Goal: Information Seeking & Learning: Learn about a topic

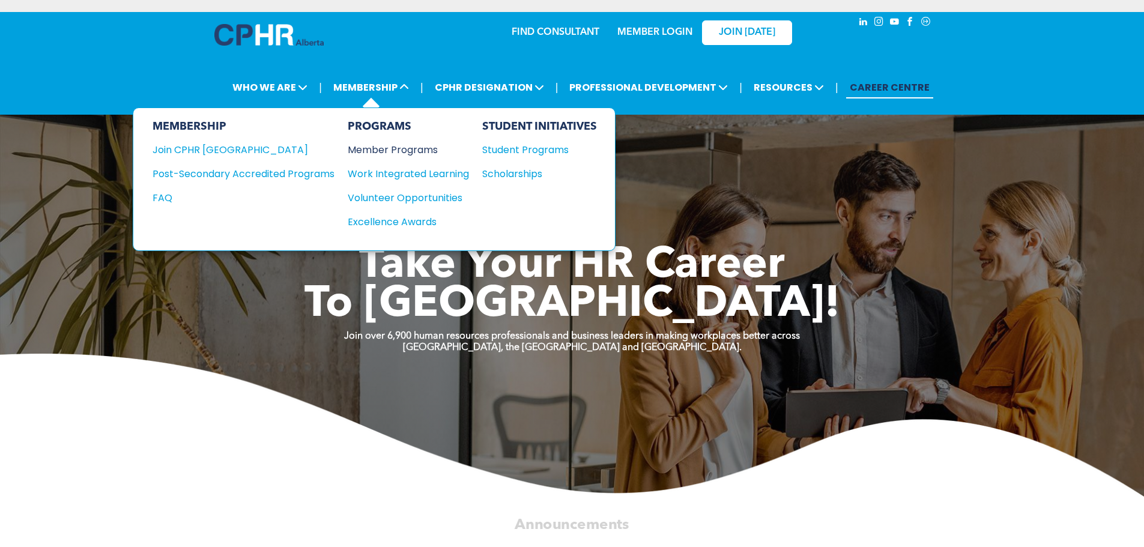
click at [414, 151] on div "Member Programs" at bounding box center [402, 149] width 109 height 15
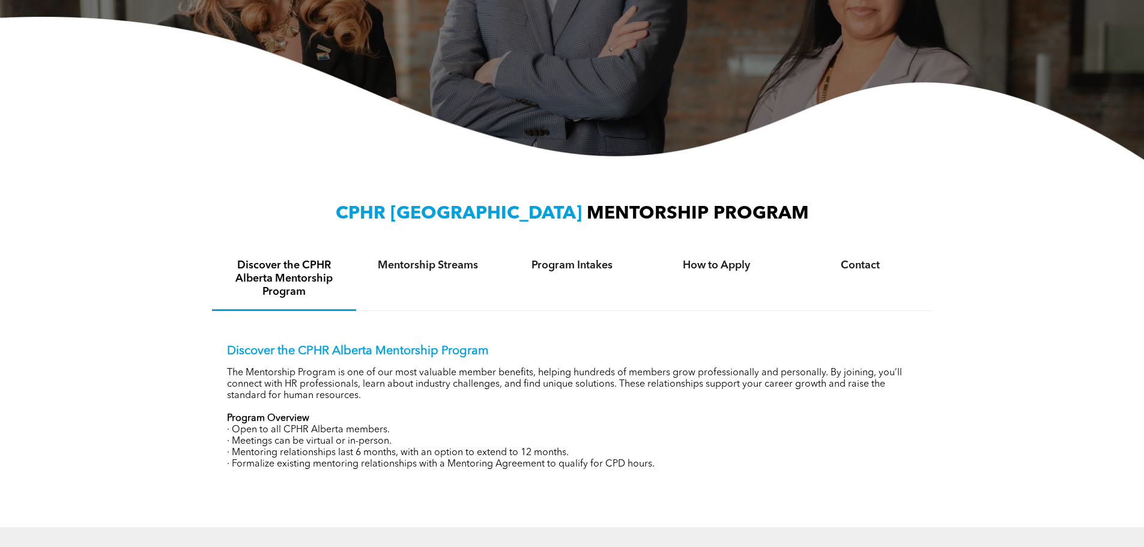
scroll to position [300, 0]
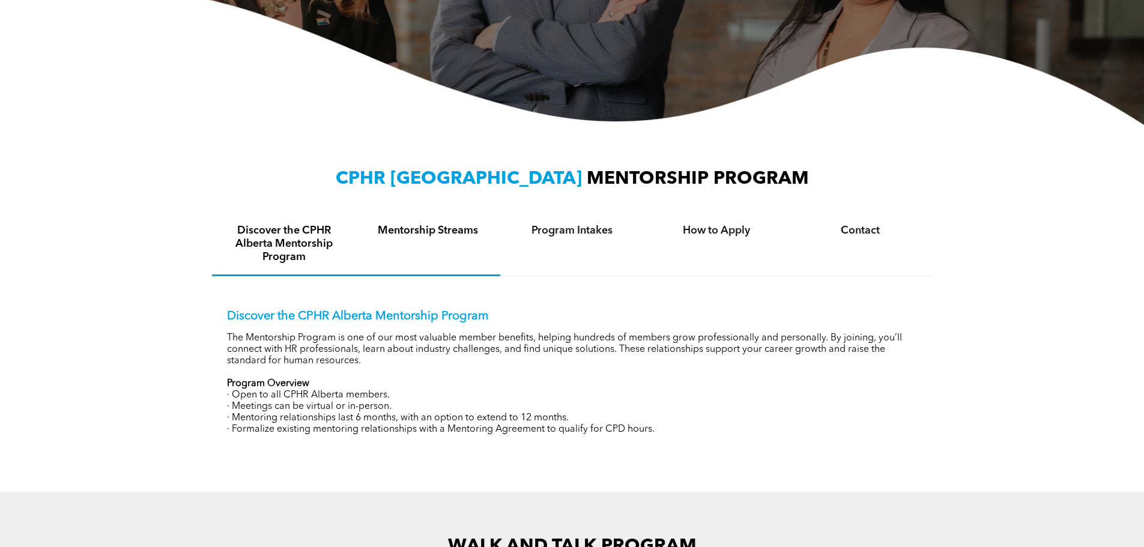
click at [408, 237] on h4 "Mentorship Streams" at bounding box center [428, 230] width 123 height 13
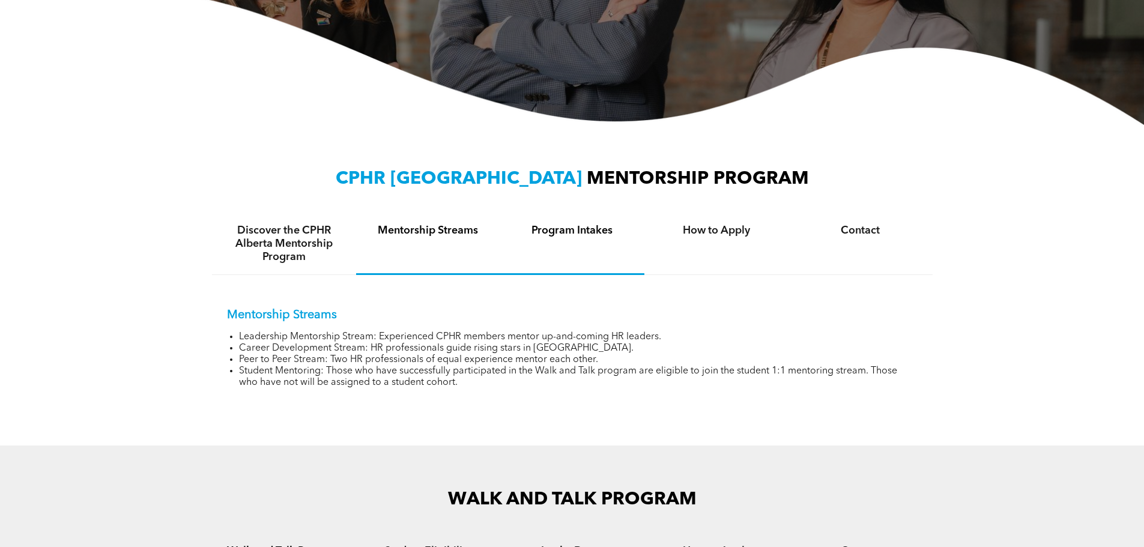
click at [559, 234] on h4 "Program Intakes" at bounding box center [572, 230] width 123 height 13
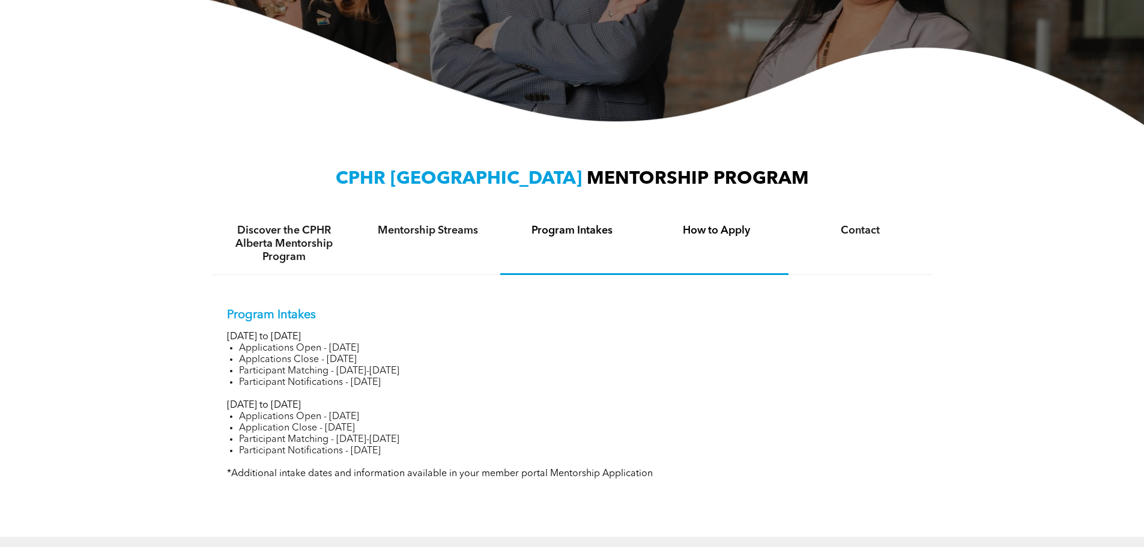
click at [693, 234] on h4 "How to Apply" at bounding box center [716, 230] width 123 height 13
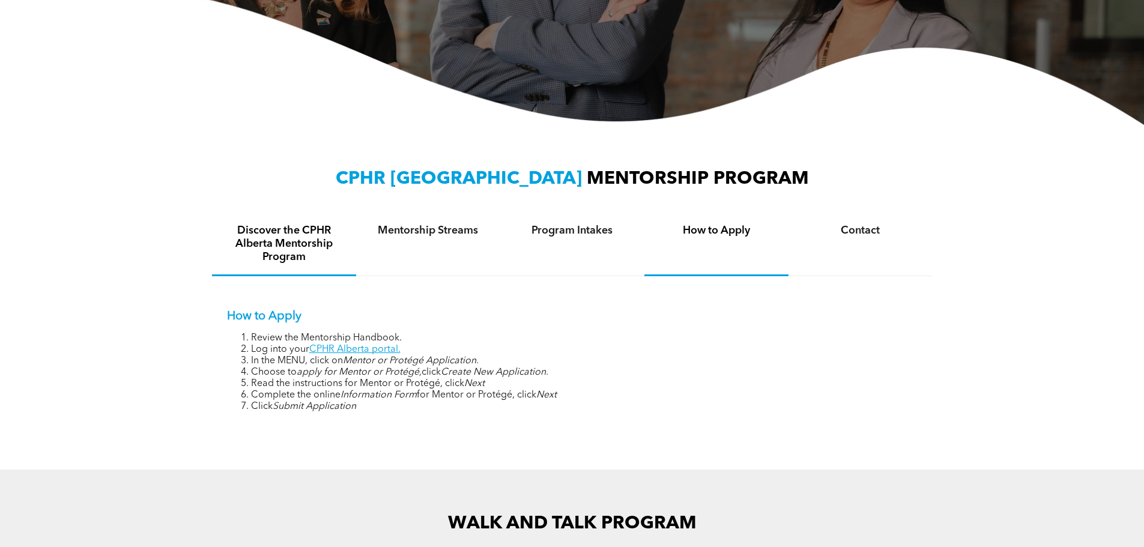
click at [325, 241] on h4 "Discover the CPHR Alberta Mentorship Program" at bounding box center [284, 244] width 123 height 40
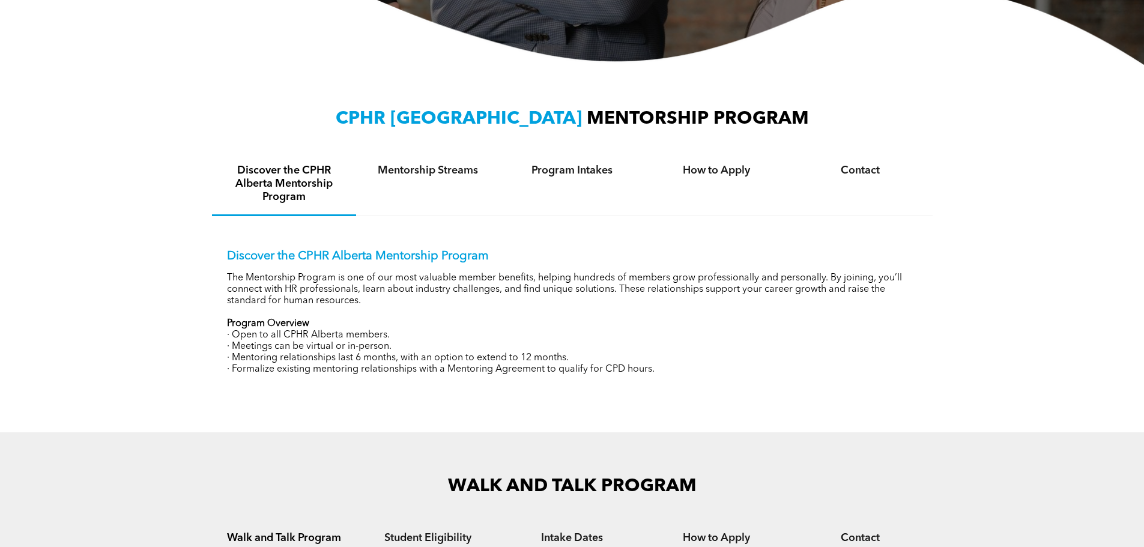
scroll to position [0, 0]
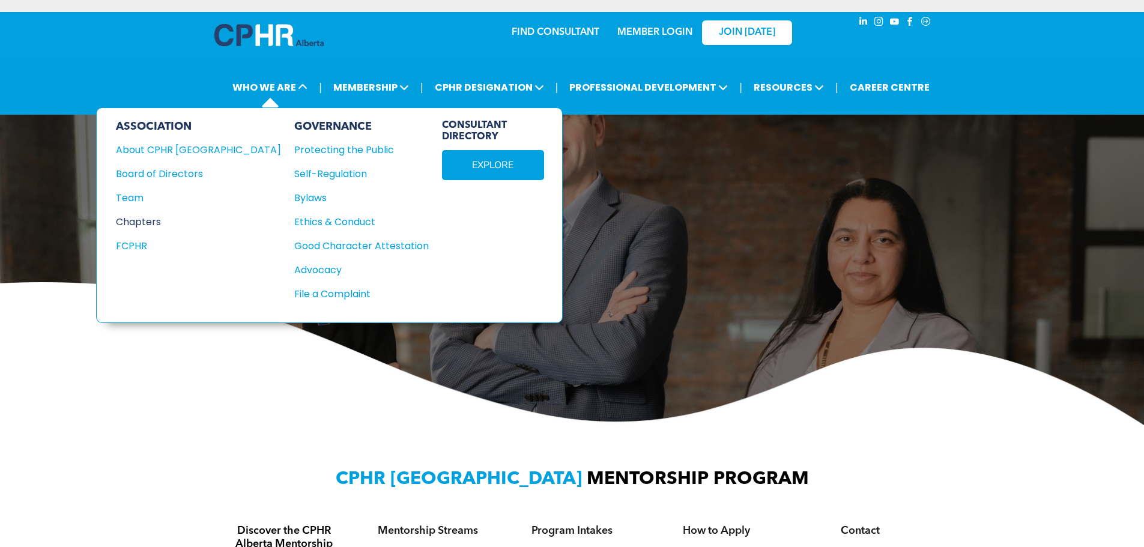
click at [162, 224] on div "Chapters" at bounding box center [190, 221] width 149 height 15
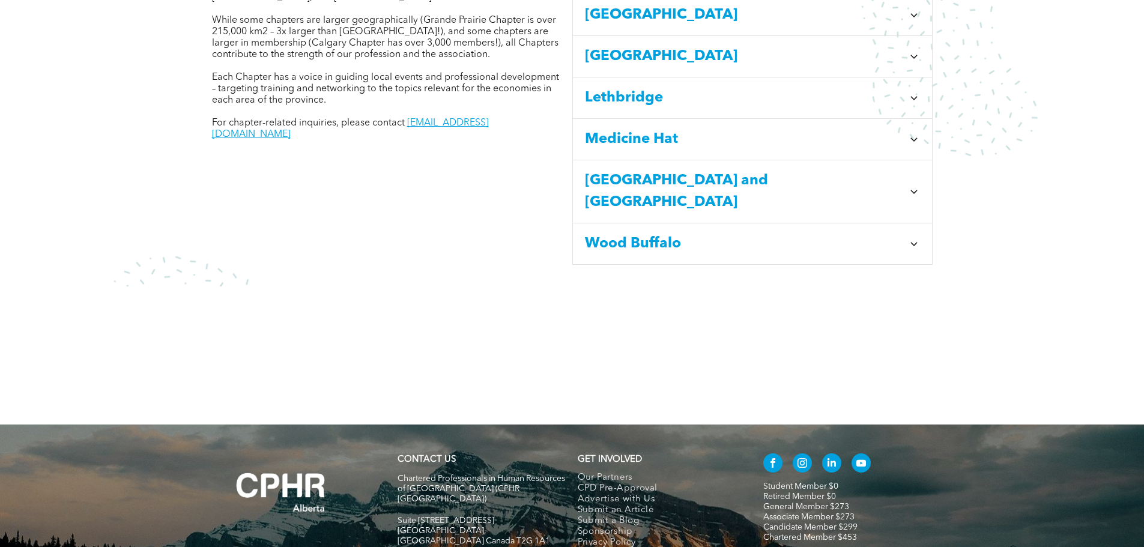
scroll to position [675, 0]
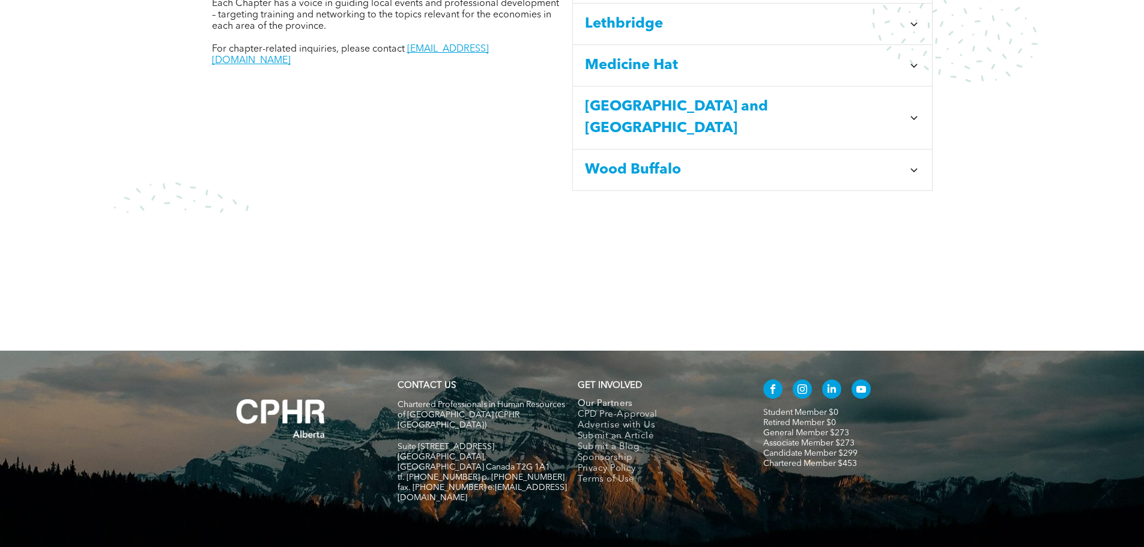
click at [610, 399] on span "Our Partners" at bounding box center [605, 404] width 55 height 11
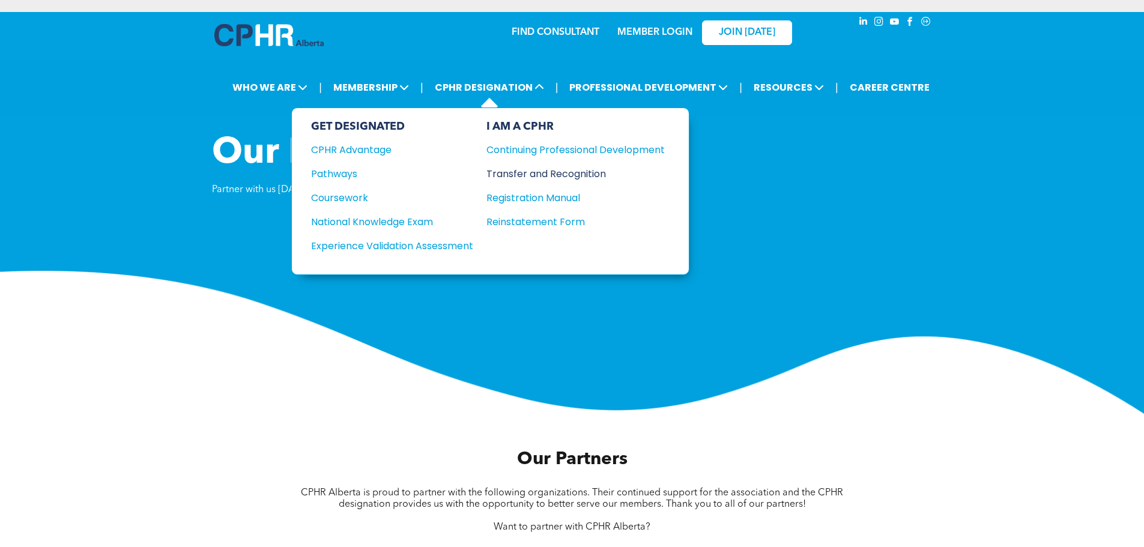
click at [532, 175] on div "Transfer and Recognition" at bounding box center [567, 173] width 160 height 15
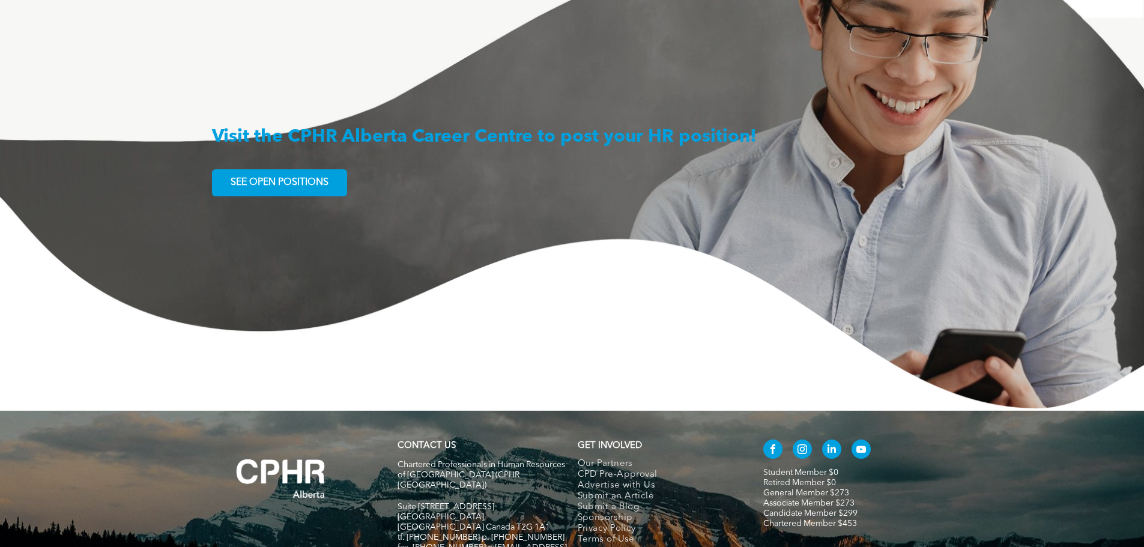
scroll to position [2209, 0]
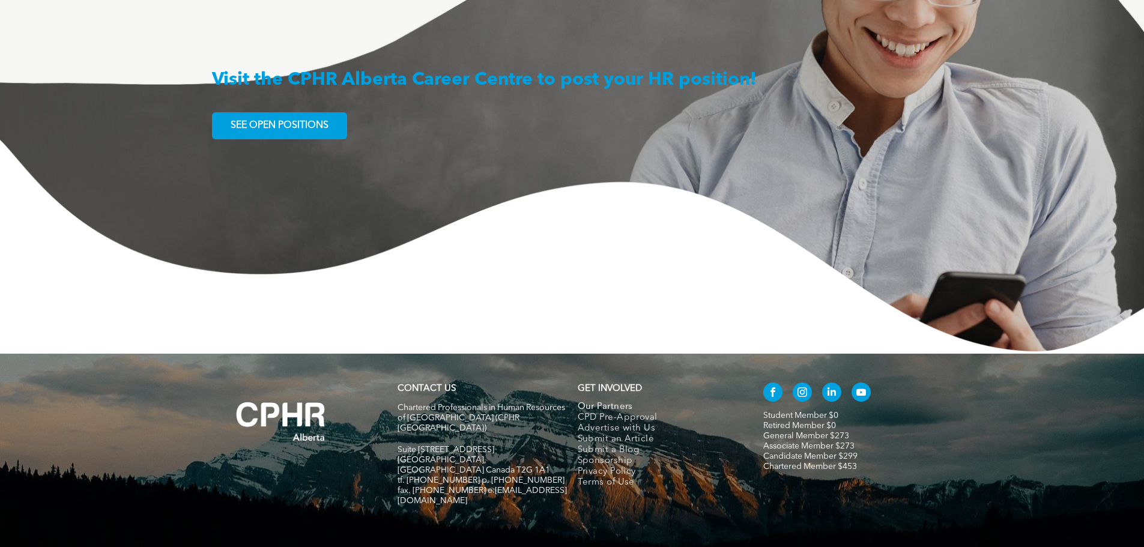
click at [618, 402] on span "Our Partners" at bounding box center [605, 407] width 55 height 11
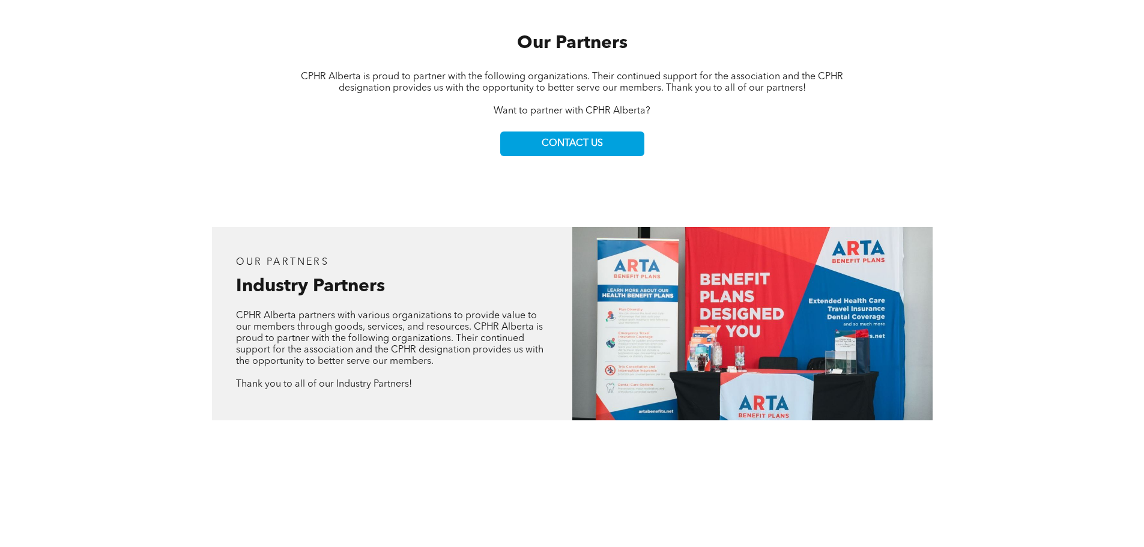
scroll to position [420, 0]
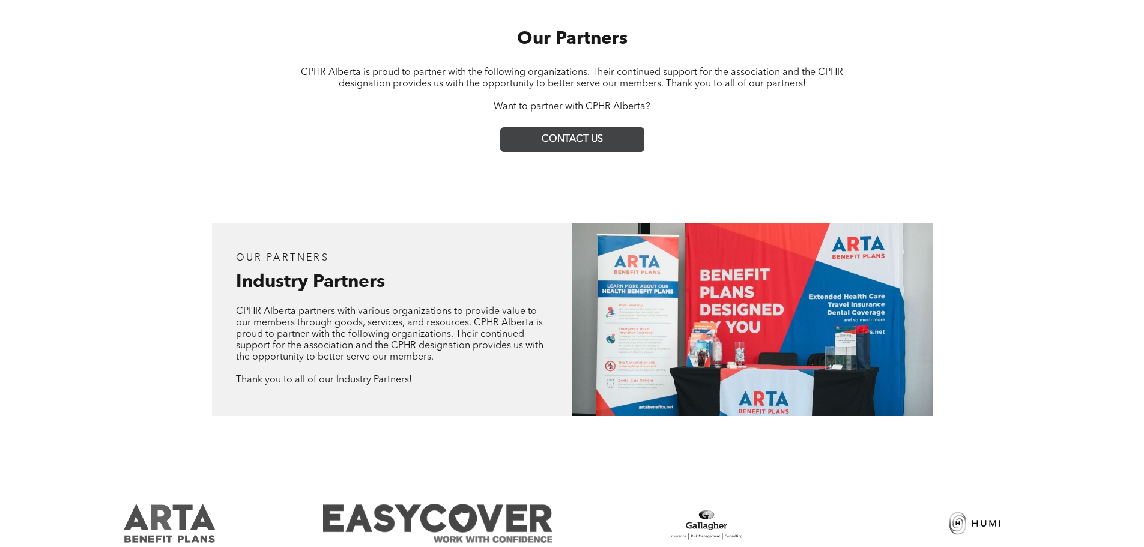
click at [581, 142] on span "CONTACT US" at bounding box center [572, 139] width 61 height 11
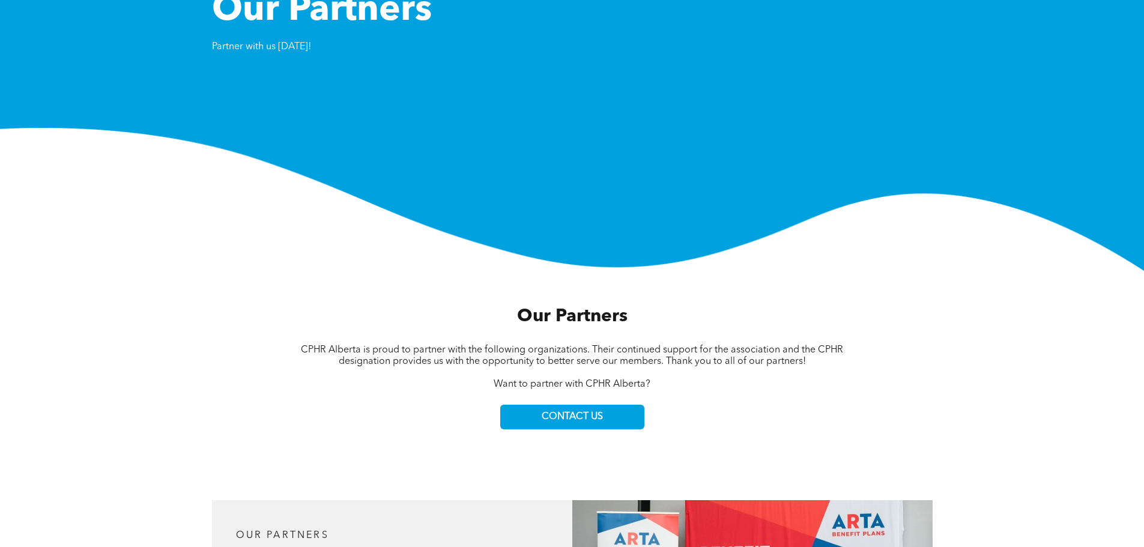
scroll to position [0, 0]
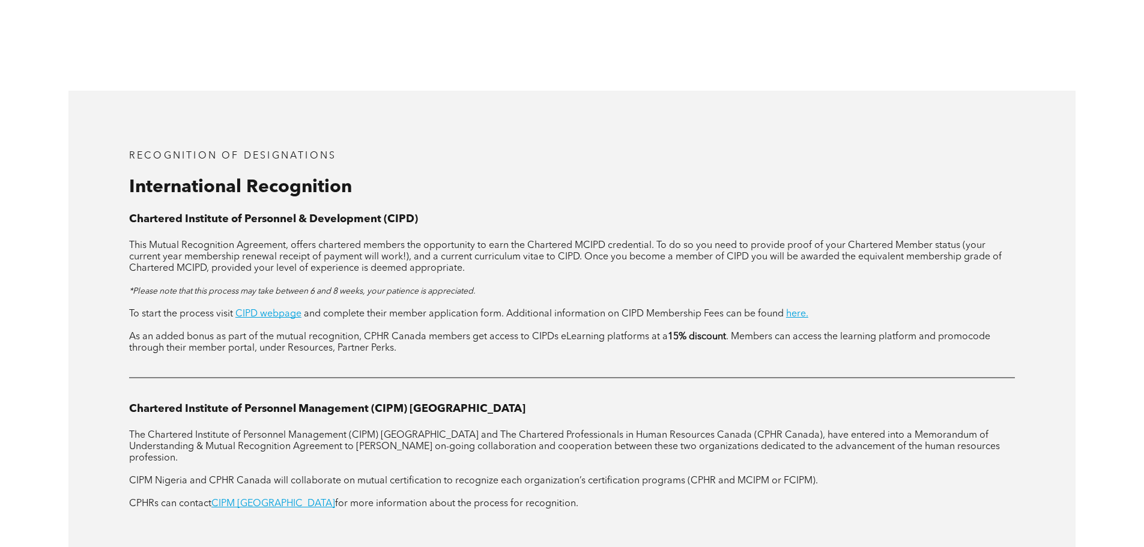
scroll to position [1381, 0]
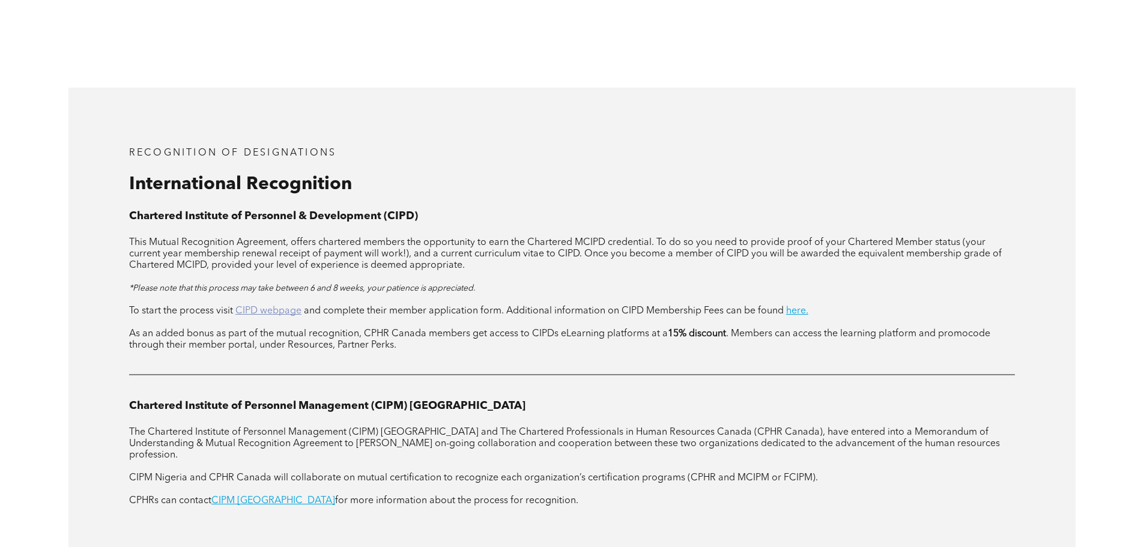
click at [288, 306] on link "CIPD webpage" at bounding box center [268, 311] width 66 height 10
